Goal: Transaction & Acquisition: Purchase product/service

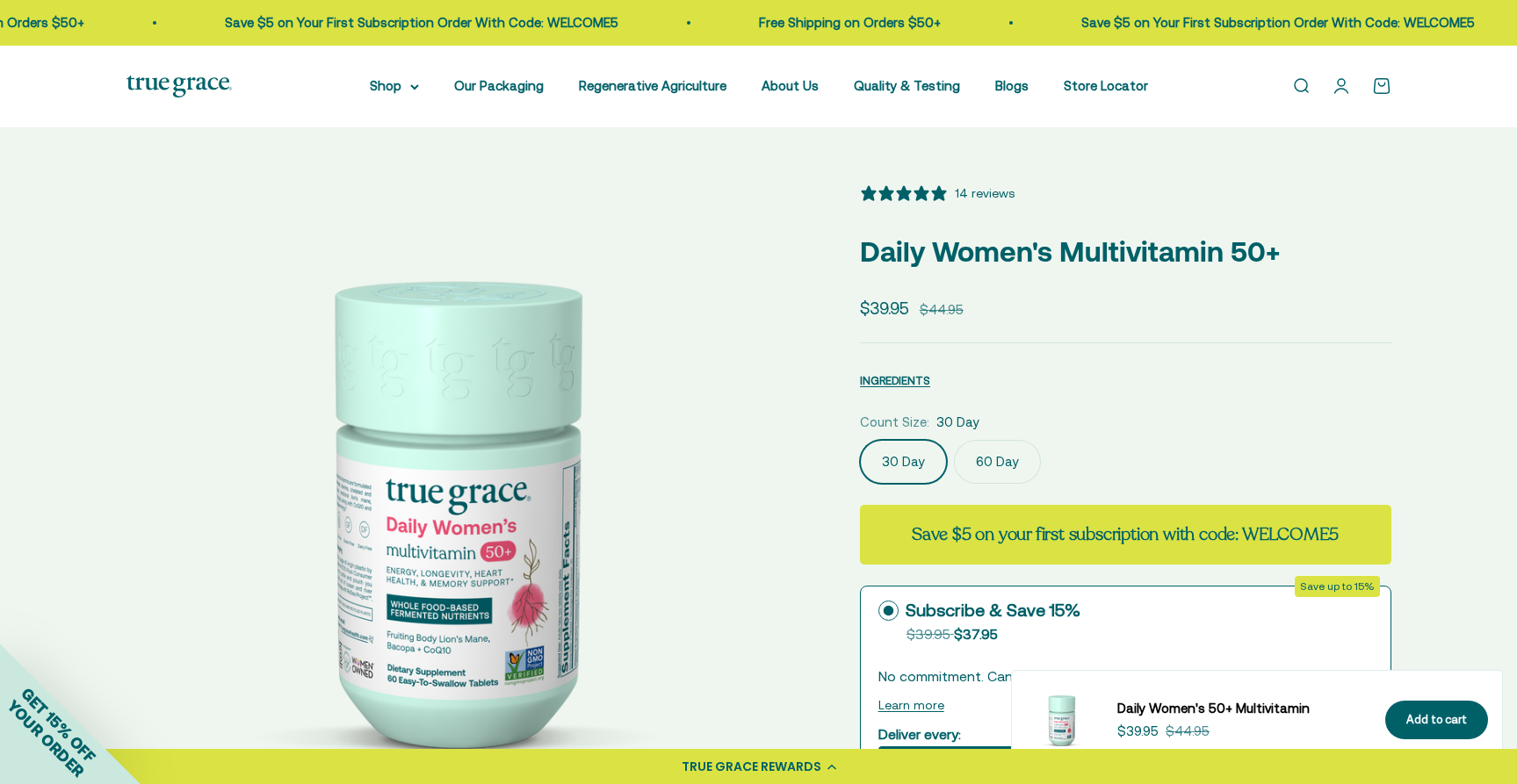
select select "3"
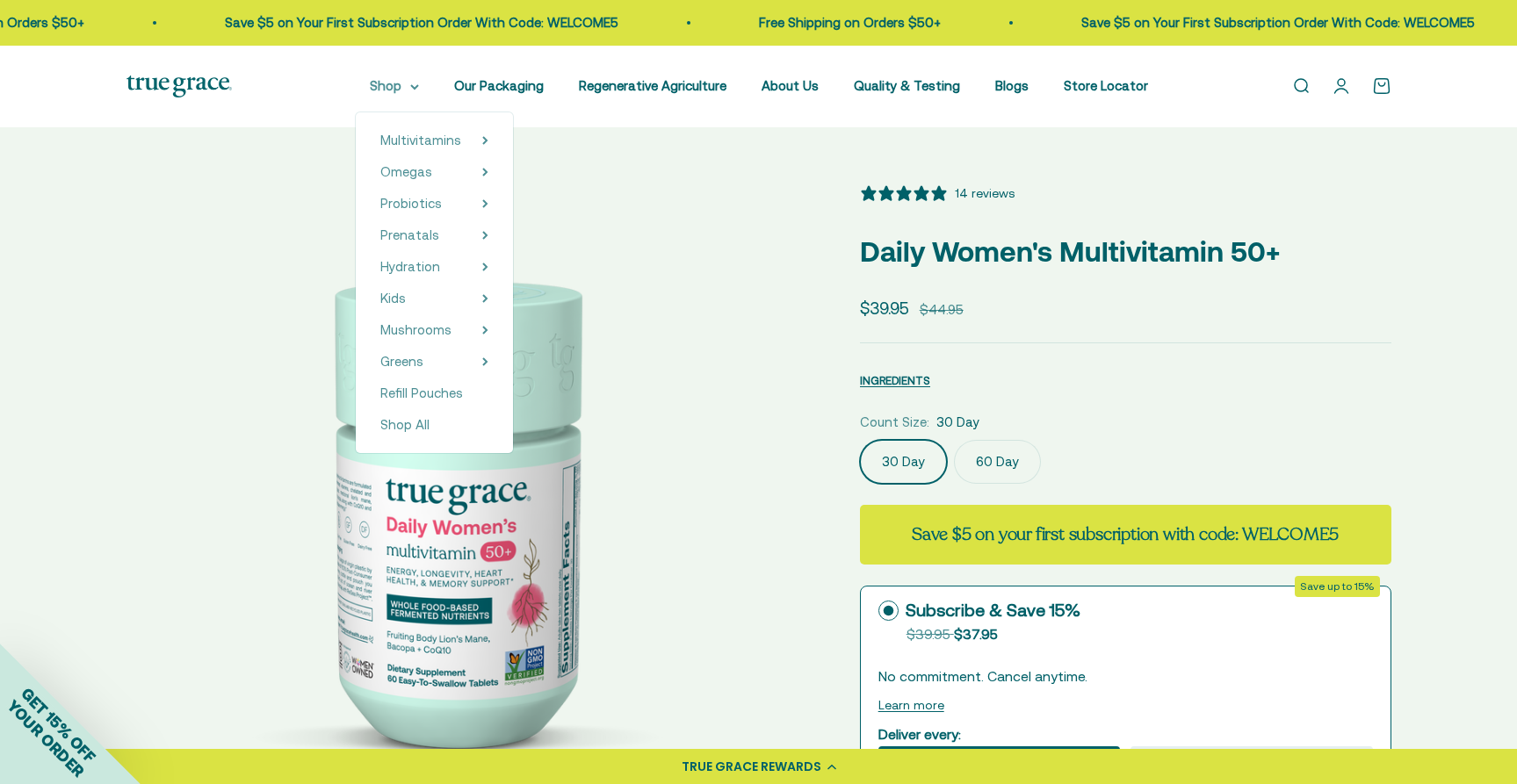
click at [419, 81] on summary "Shop" at bounding box center [395, 86] width 50 height 21
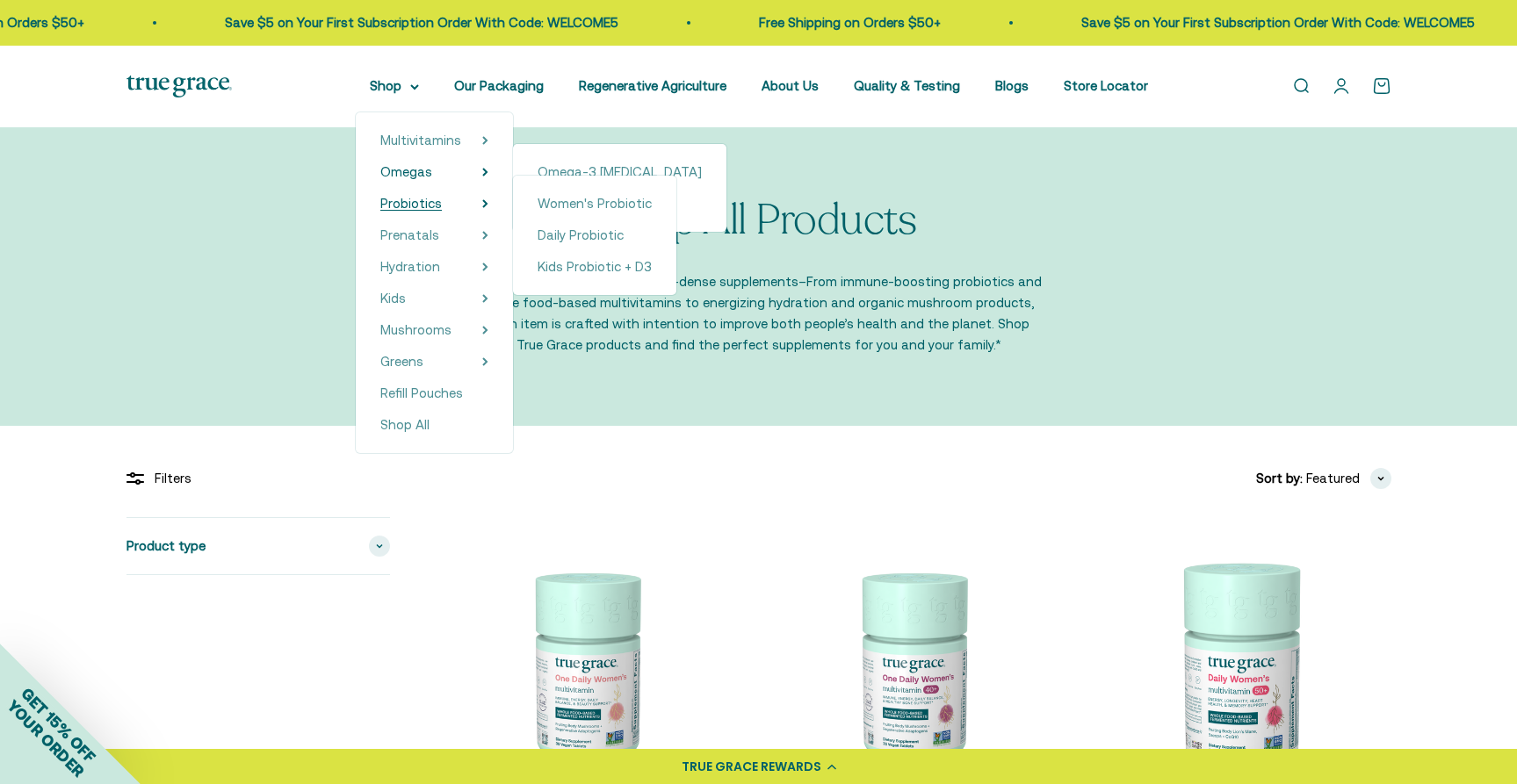
click at [433, 198] on span "Probiotics" at bounding box center [411, 203] width 61 height 15
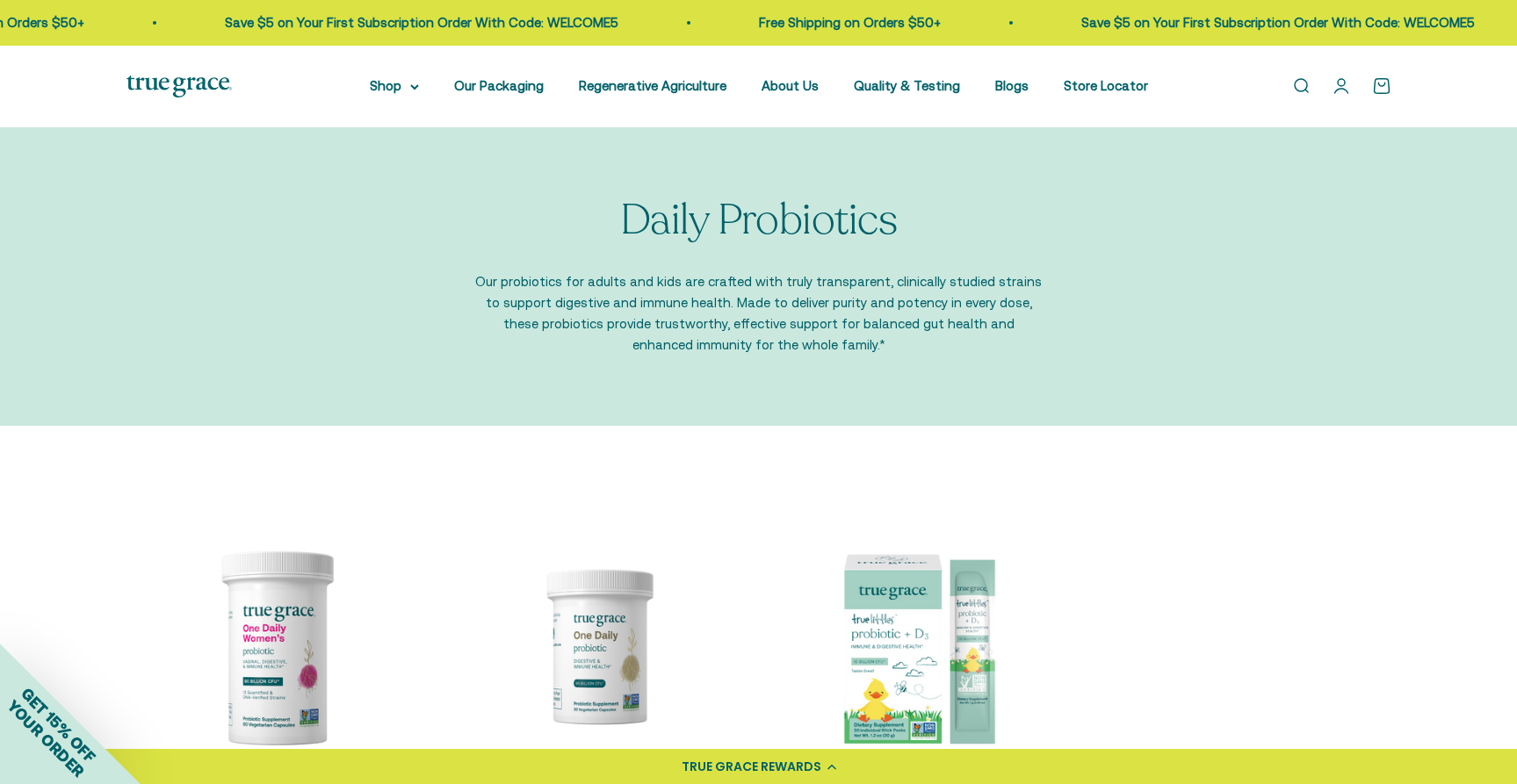
click at [712, 291] on p "Our probiotics for adults and kids are crafted with truly transparent, clinical…" at bounding box center [758, 313] width 571 height 84
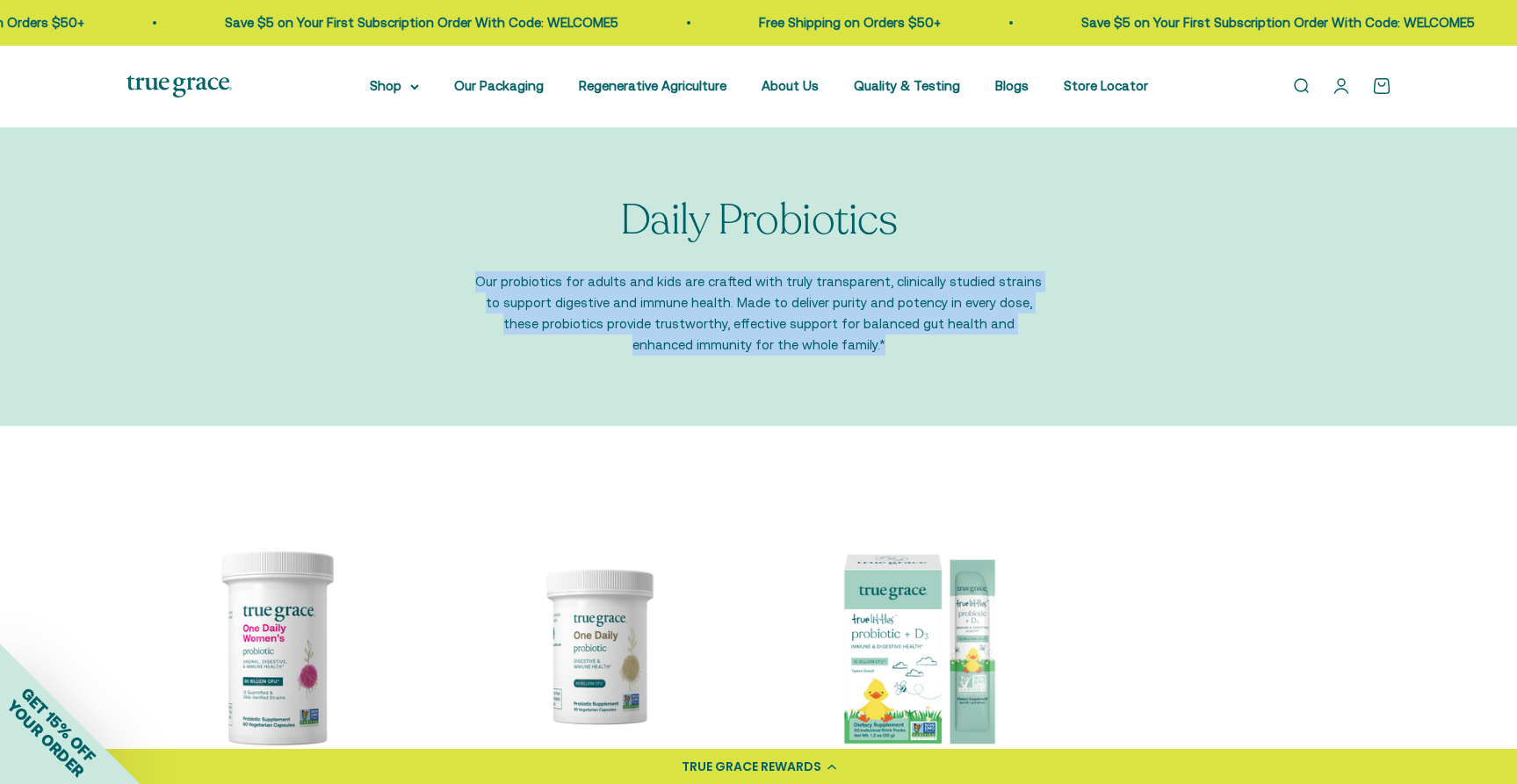
drag, startPoint x: 485, startPoint y: 280, endPoint x: 842, endPoint y: 348, distance: 363.4
click at [842, 348] on p "Our probiotics for adults and kids are crafted with truly transparent, clinical…" at bounding box center [758, 313] width 571 height 84
copy p "Our probiotics for adults and kids are crafted with truly transparent, clinical…"
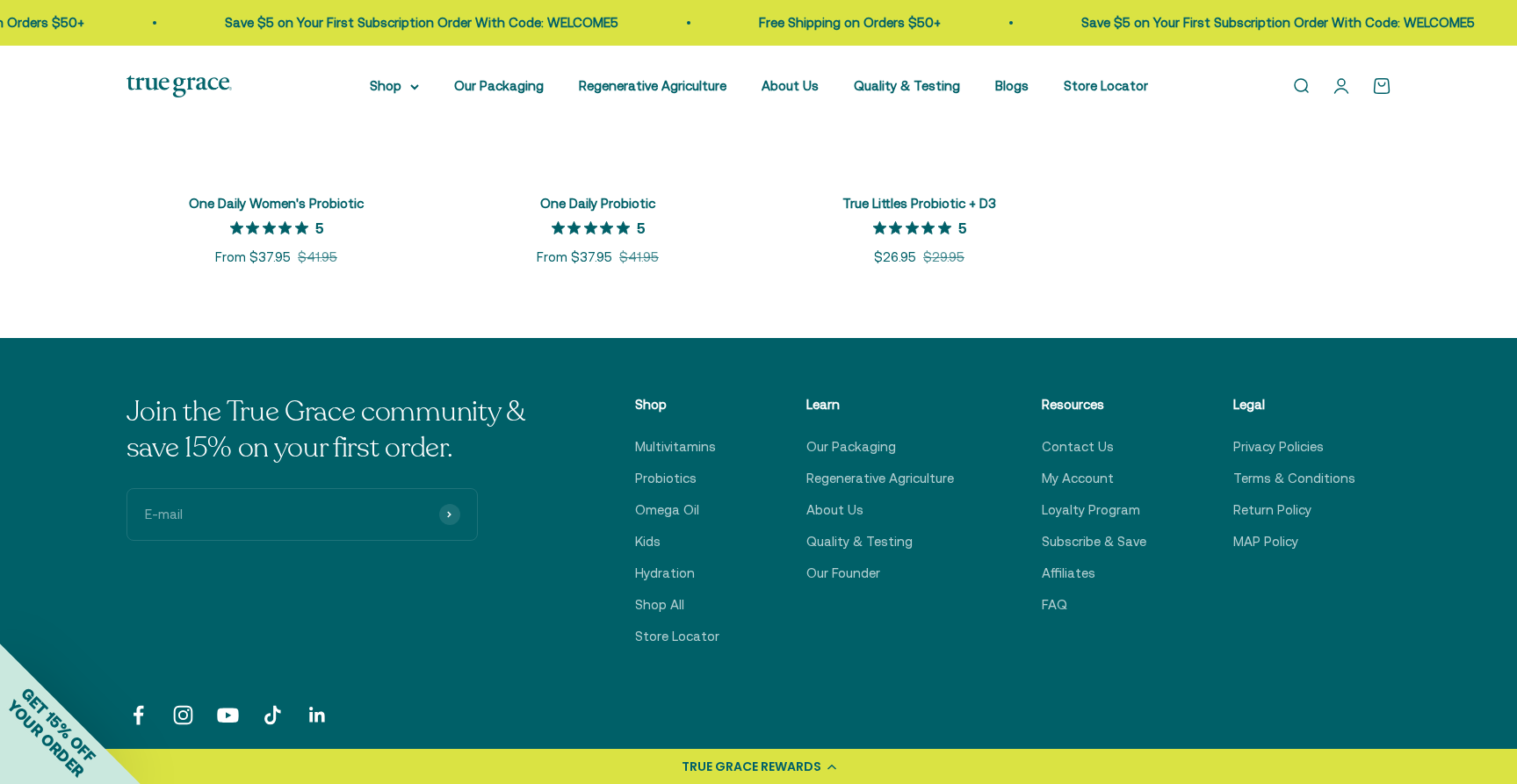
scroll to position [600, 0]
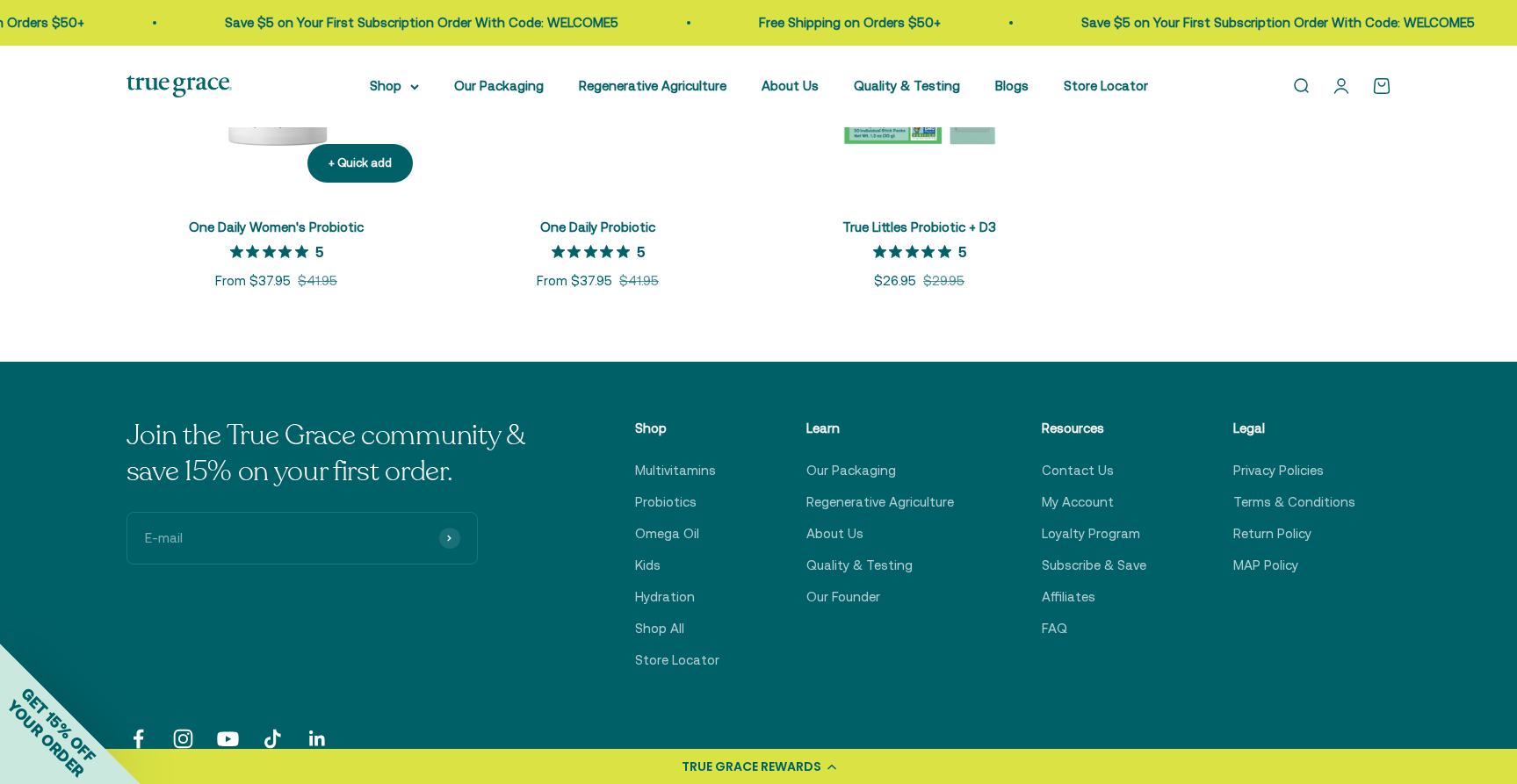
click at [303, 219] on link "One Daily Women's Probiotic" at bounding box center [275, 227] width 174 height 15
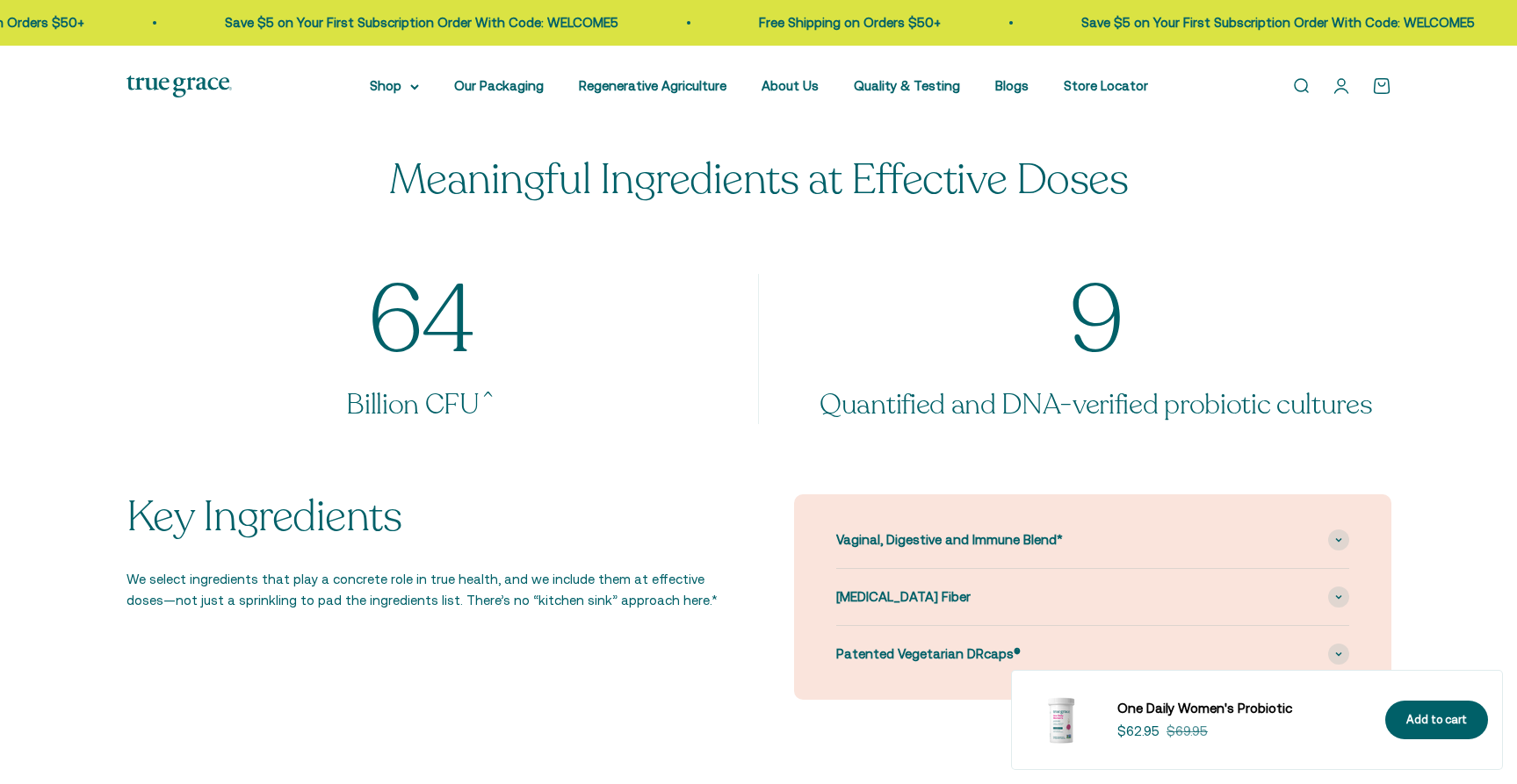
select select "3"
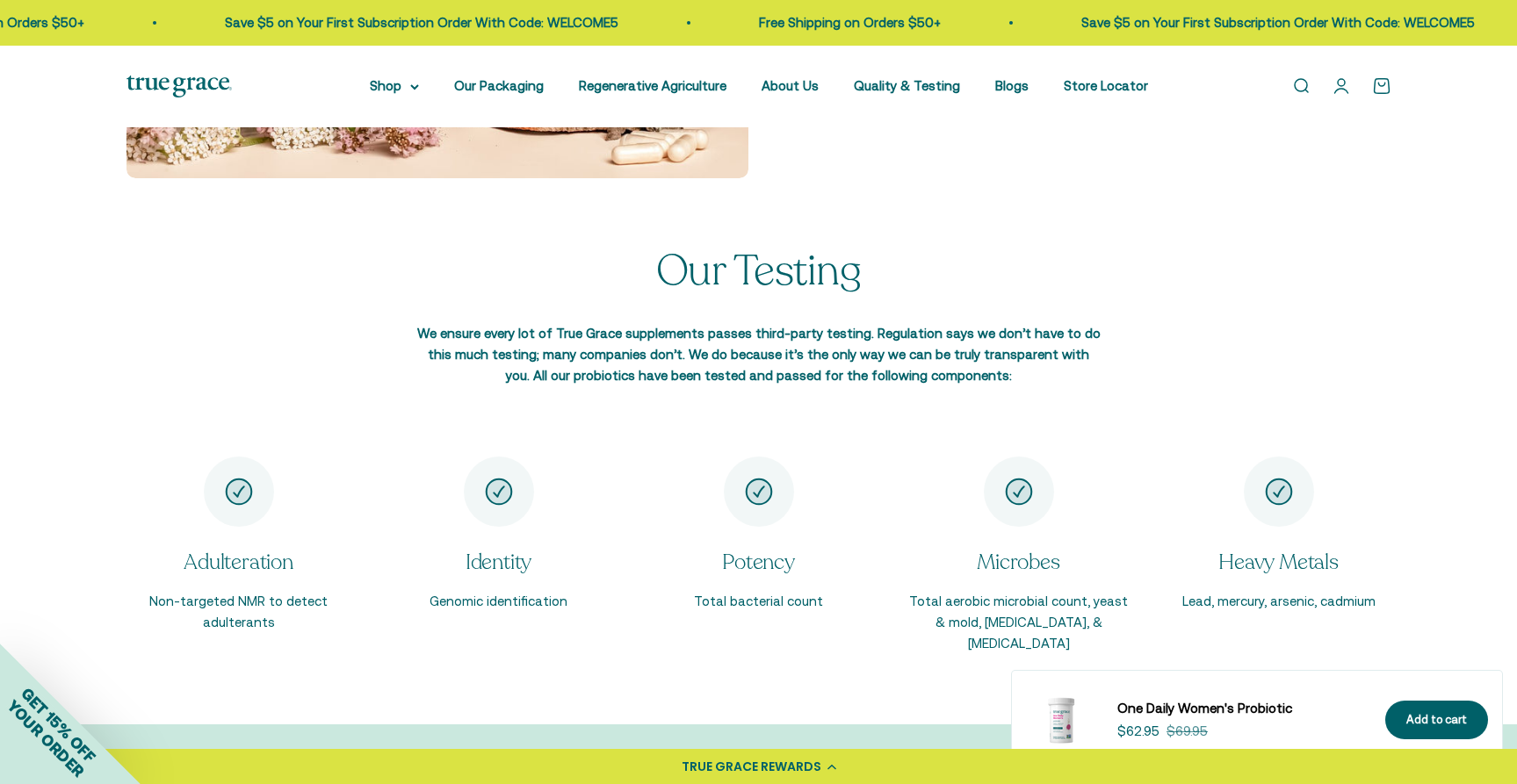
scroll to position [2520, 0]
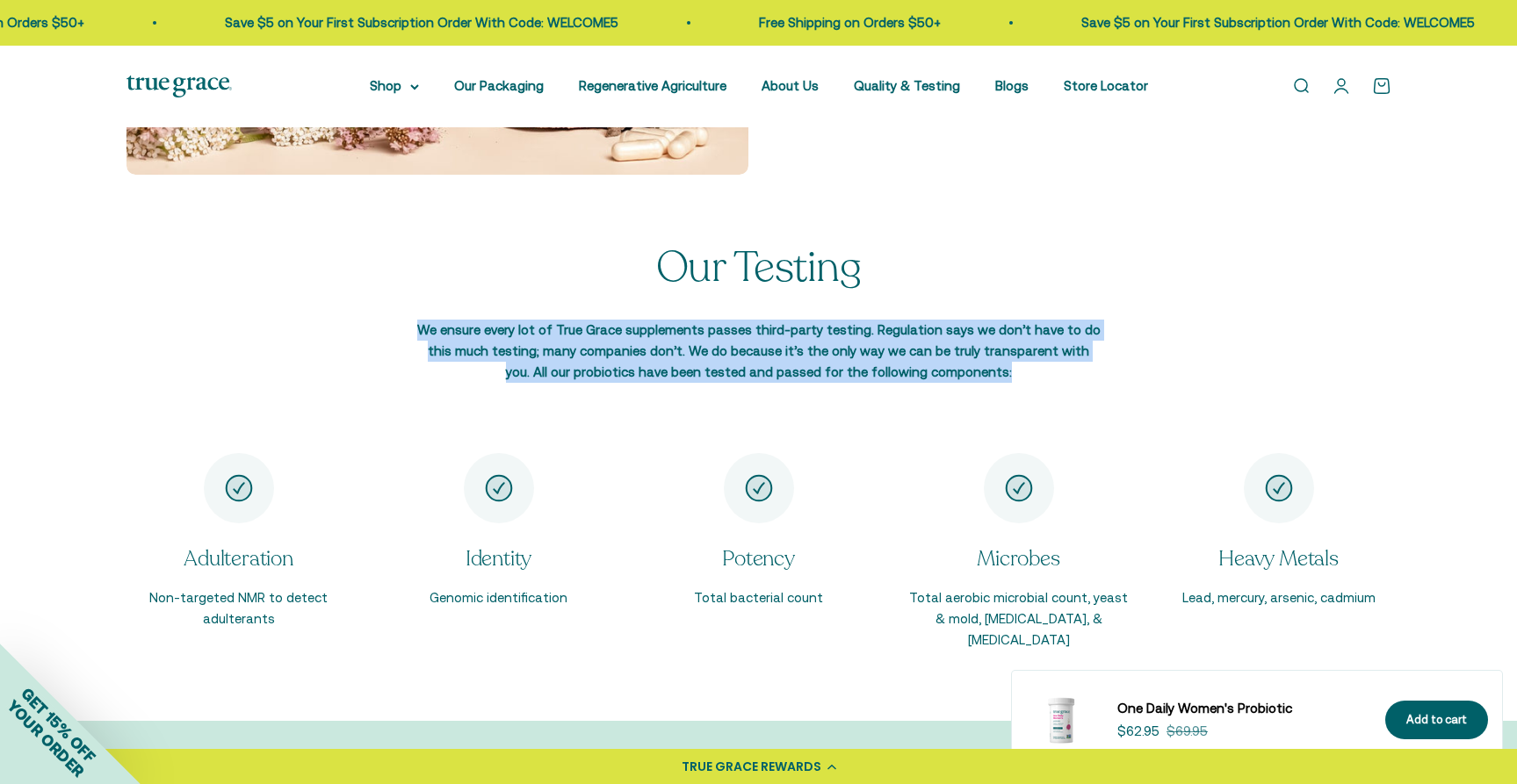
drag, startPoint x: 420, startPoint y: 329, endPoint x: 1005, endPoint y: 382, distance: 587.4
click at [1005, 382] on div "Our Testing We ensure every lot of True Grace supplements passes third-party te…" at bounding box center [758, 349] width 1517 height 208
copy p "We ensure every lot of True Grace supplements passes third-party testing. Regul…"
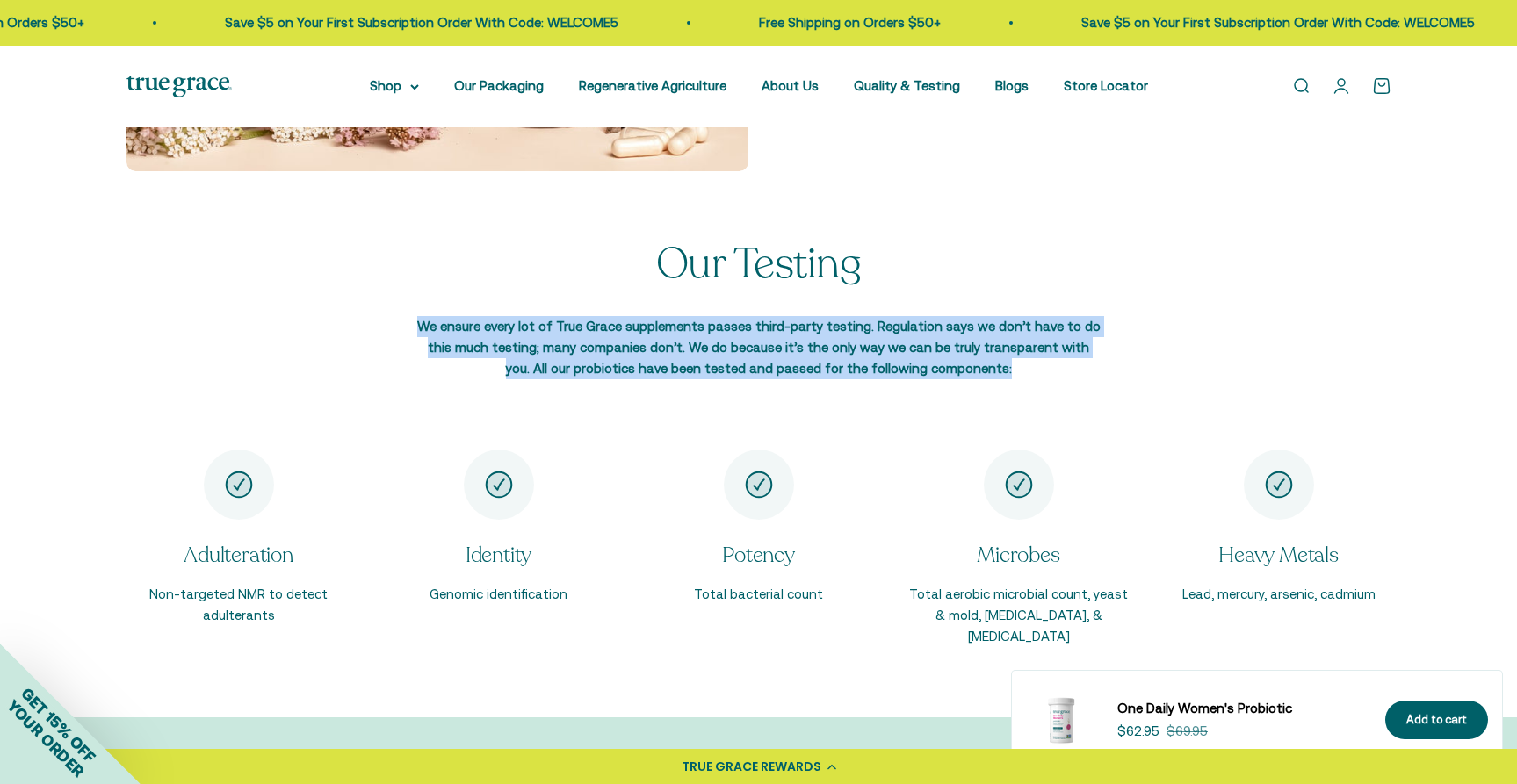
scroll to position [2533, 0]
